Goal: Check status

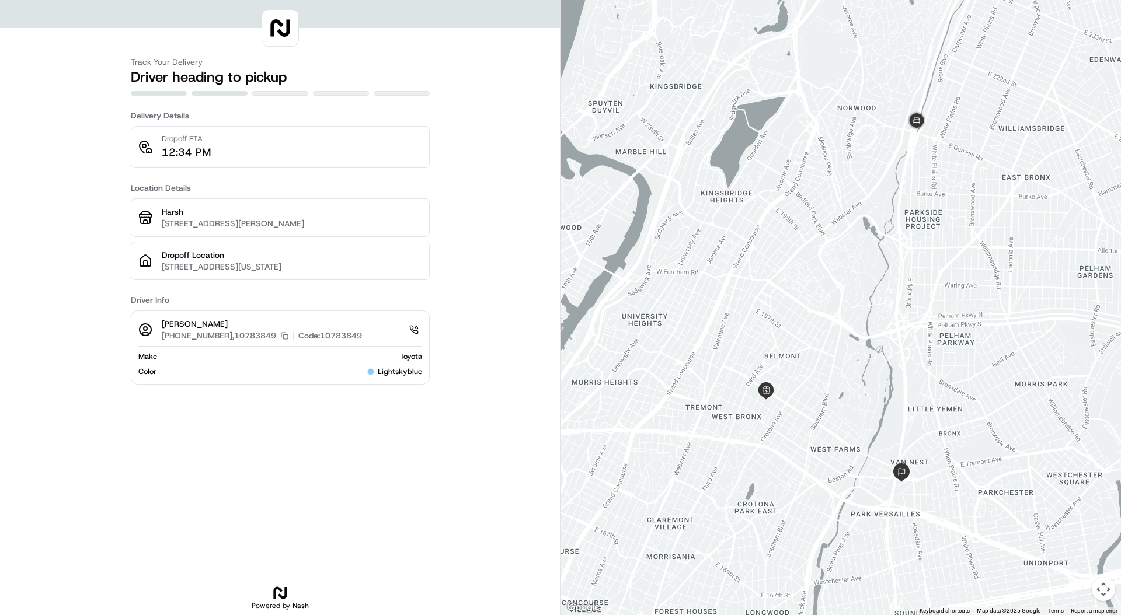
click at [169, 223] on p "[STREET_ADDRESS][PERSON_NAME]" at bounding box center [292, 224] width 260 height 12
click at [834, 414] on div at bounding box center [841, 307] width 560 height 615
click at [486, 264] on div "Track Your Delivery Driver heading to pickup Delivery Details Dropoff ETA 12:34…" at bounding box center [280, 307] width 560 height 615
click at [420, 371] on span "lightskyblue" at bounding box center [400, 372] width 44 height 11
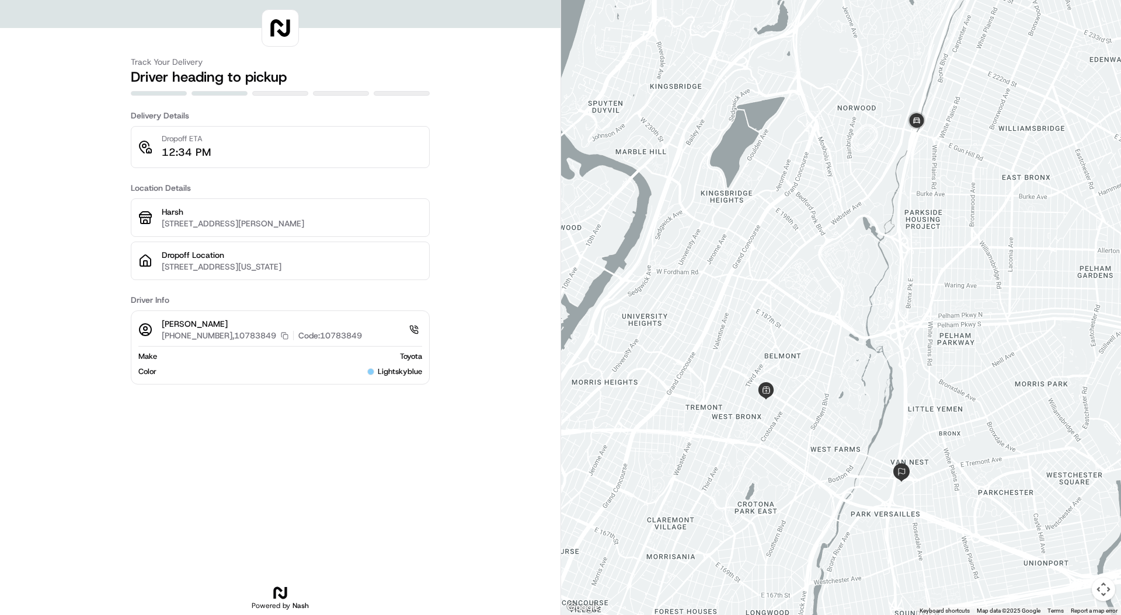
click at [420, 371] on span "lightskyblue" at bounding box center [400, 372] width 44 height 11
click at [107, 250] on div "Track Your Delivery Driver heading to pickup Delivery Details Dropoff ETA 12:34…" at bounding box center [280, 307] width 560 height 615
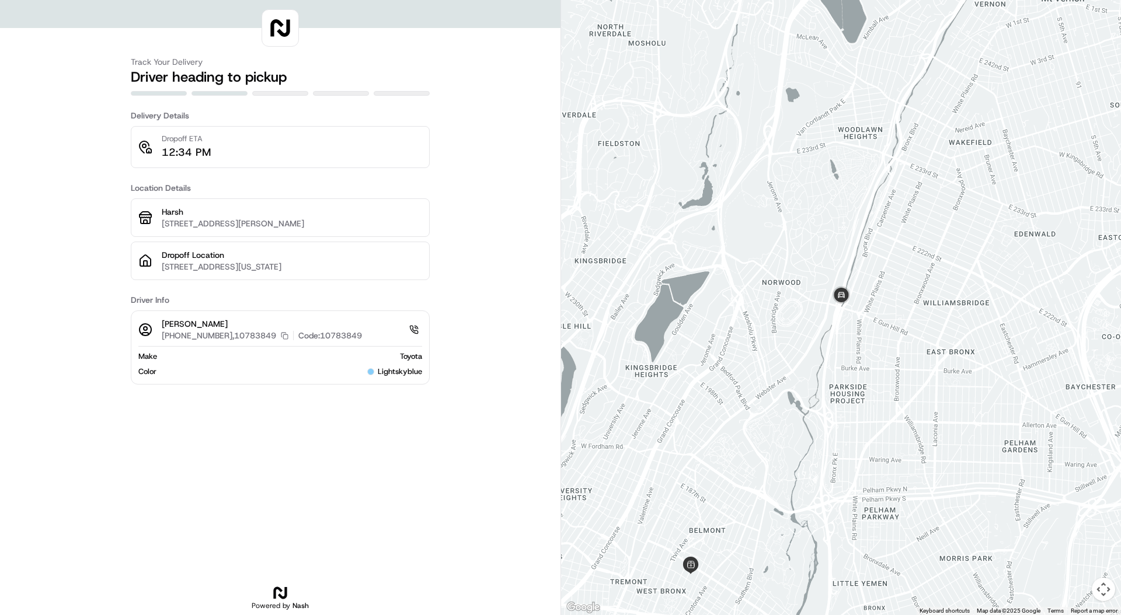
click at [487, 276] on div "Track Your Delivery Driver heading to pickup Delivery Details Dropoff ETA 12:34…" at bounding box center [280, 307] width 560 height 615
click at [500, 227] on div "Track Your Delivery Driver heading to pickup Delivery Details Dropoff ETA 12:34…" at bounding box center [280, 307] width 560 height 615
click at [438, 222] on div "Track Your Delivery Driver heading to pickup Delivery Details Dropoff ETA 12:34…" at bounding box center [280, 307] width 560 height 615
click at [350, 92] on div at bounding box center [341, 93] width 56 height 5
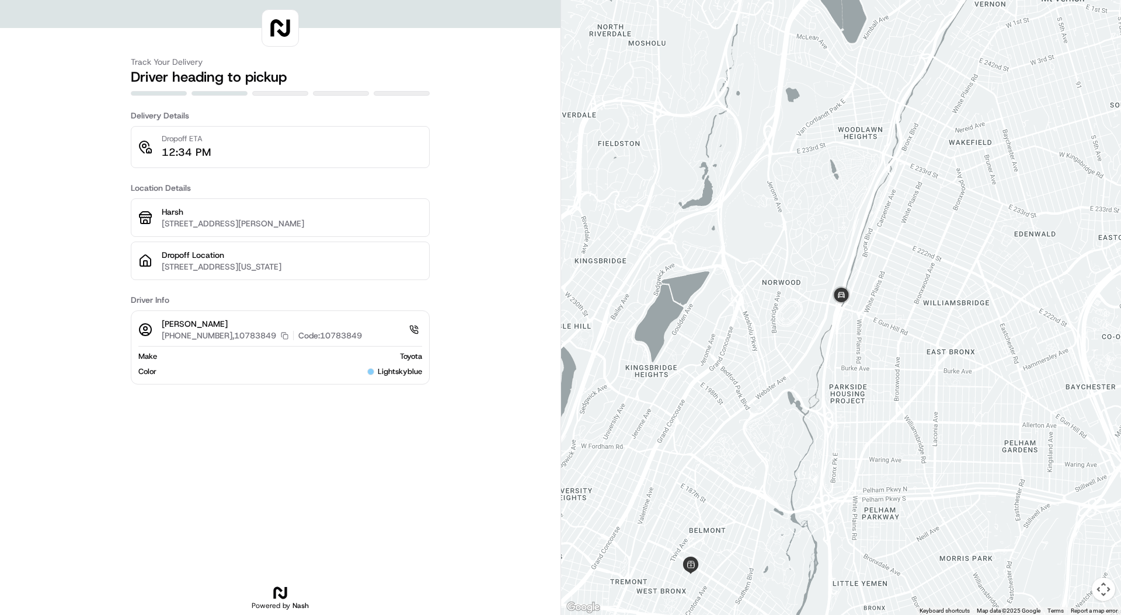
click at [350, 92] on div at bounding box center [341, 93] width 56 height 5
click at [340, 81] on h2 "Driver heading to pickup" at bounding box center [280, 77] width 299 height 19
click at [238, 76] on h2 "Driver heading to pickup" at bounding box center [280, 77] width 299 height 19
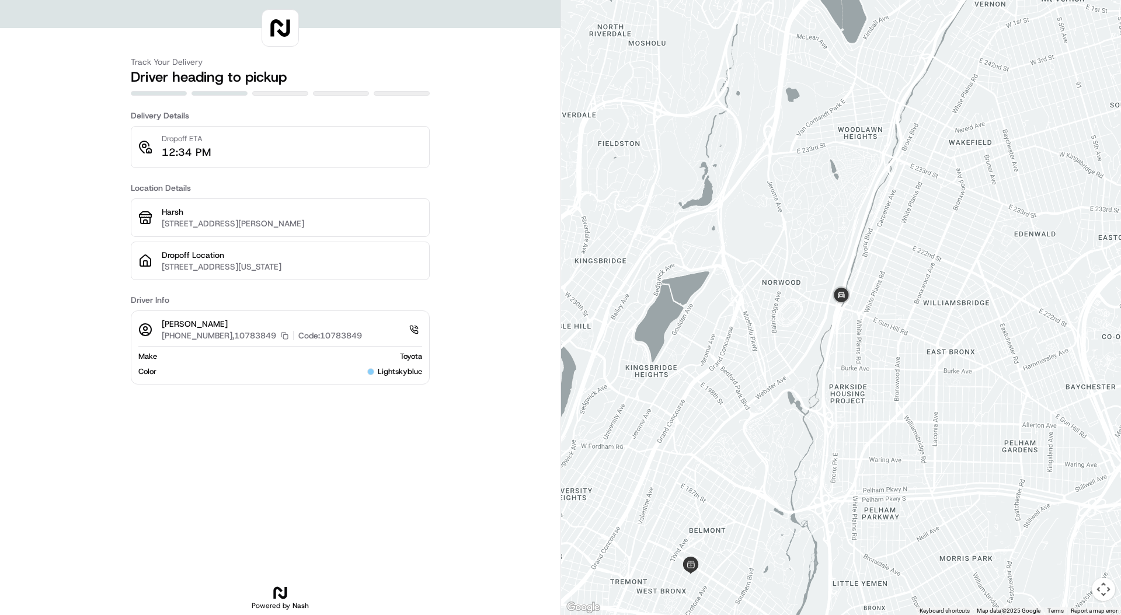
click at [241, 74] on h2 "Driver heading to pickup" at bounding box center [280, 77] width 299 height 19
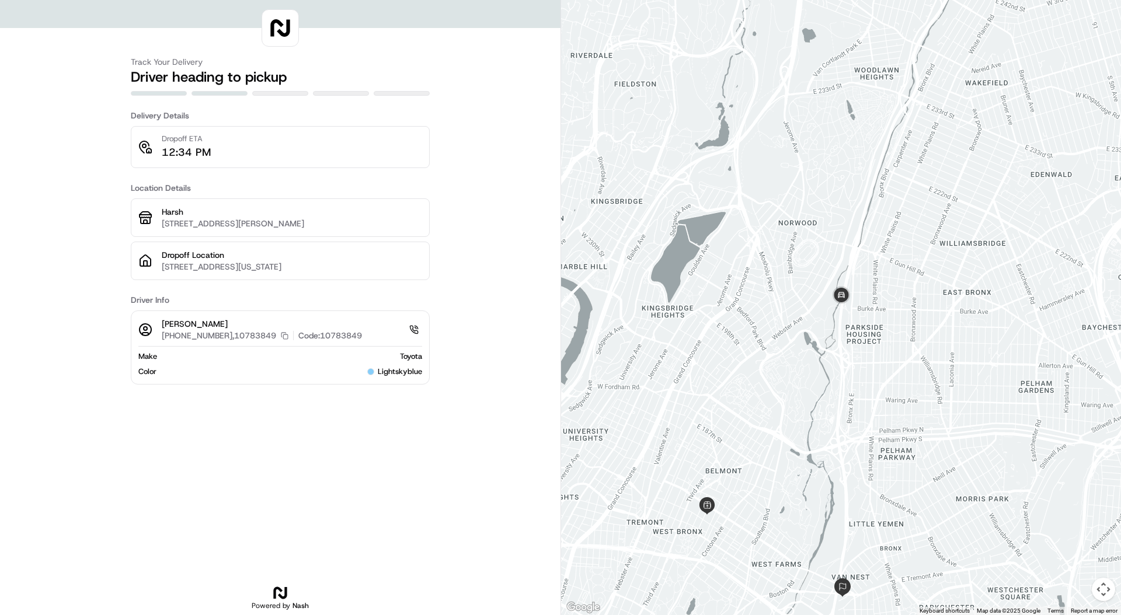
click at [292, 463] on div "Track Your Delivery Driver heading to pickup Delivery Details Dropoff ETA 12:34…" at bounding box center [280, 326] width 299 height 578
click at [423, 371] on div "[PERSON_NAME] [PHONE_NUMBER],10783849 Copy [PHONE_NUMBER],10783849 Code: 107838…" at bounding box center [280, 348] width 299 height 74
click at [427, 355] on div "[PERSON_NAME] [PHONE_NUMBER],10783849 Copy [PHONE_NUMBER],10783849 Code: 107838…" at bounding box center [280, 348] width 299 height 74
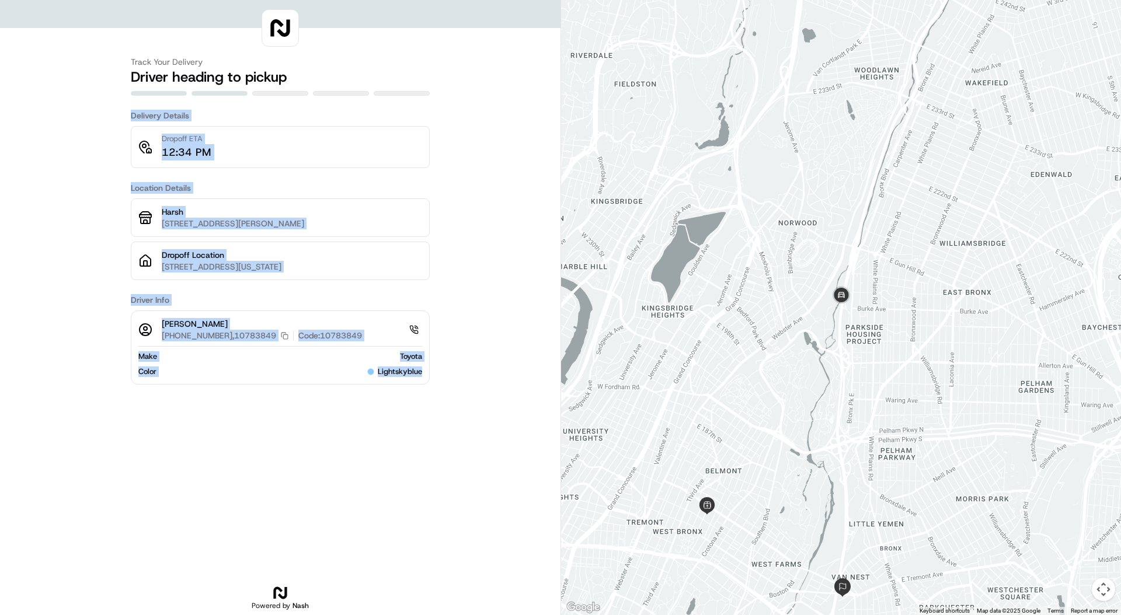
drag, startPoint x: 428, startPoint y: 376, endPoint x: 117, endPoint y: 120, distance: 403.1
click at [117, 120] on div "Track Your Delivery Driver heading to pickup Delivery Details Dropoff ETA 12:34…" at bounding box center [280, 307] width 560 height 615
click at [106, 110] on div "Track Your Delivery Driver heading to pickup Delivery Details Dropoff ETA 12:34…" at bounding box center [280, 307] width 560 height 615
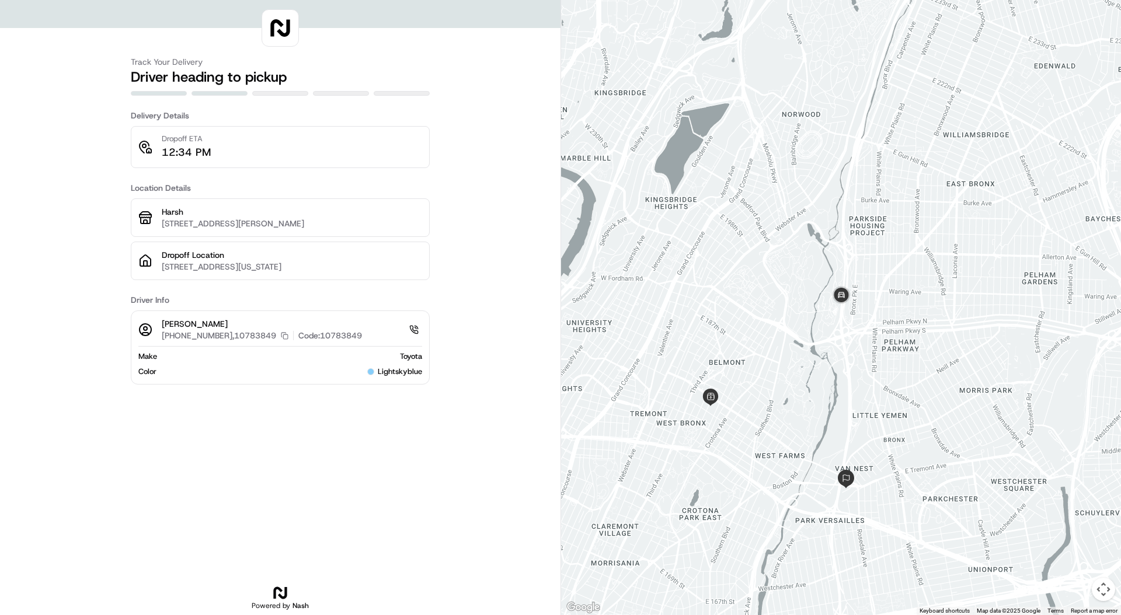
click at [458, 224] on div "Track Your Delivery Driver heading to pickup Delivery Details Dropoff ETA 12:34…" at bounding box center [280, 307] width 560 height 615
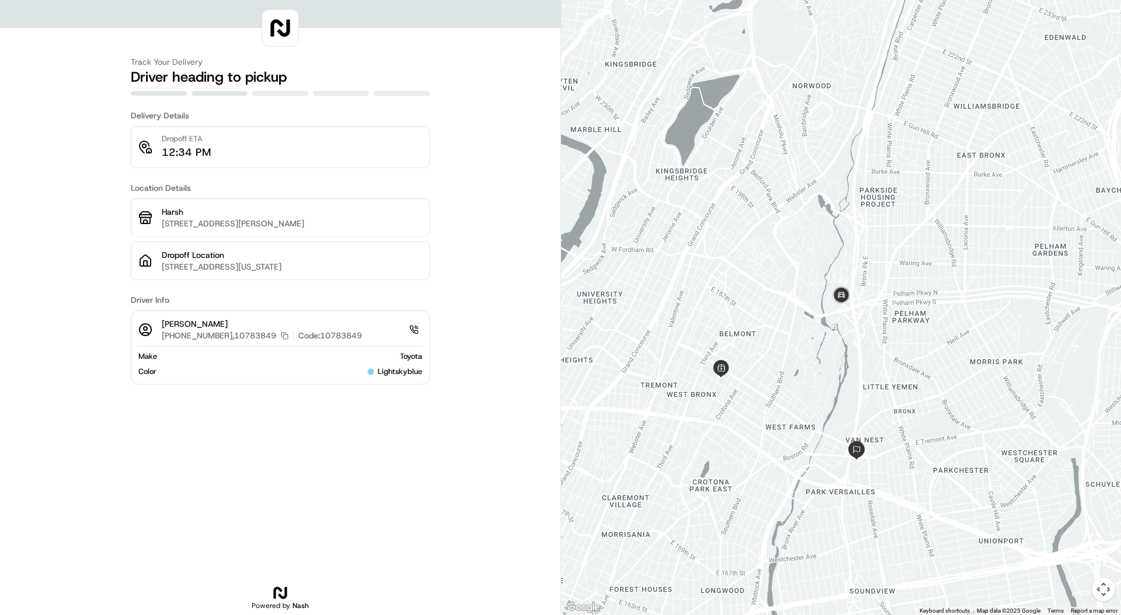
click at [236, 425] on div "Track Your Delivery Driver heading to pickup Delivery Details Dropoff ETA 12:34…" at bounding box center [280, 326] width 299 height 578
